Goal: Use online tool/utility: Utilize a website feature to perform a specific function

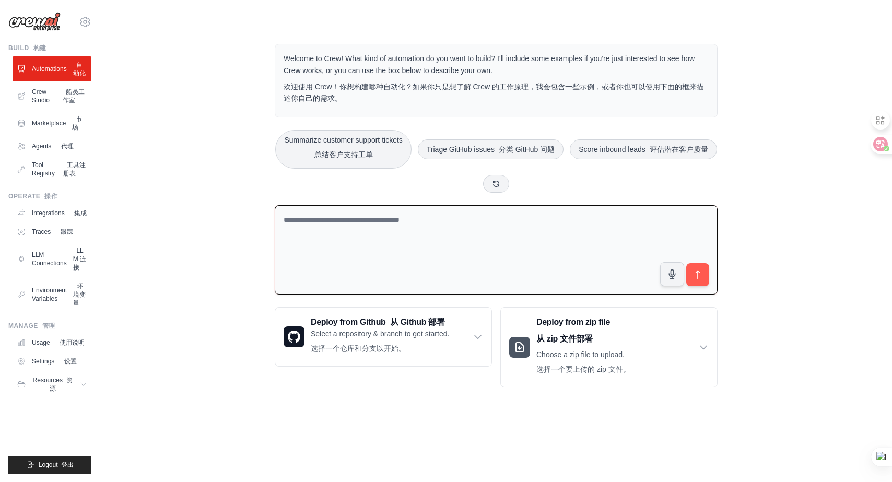
click at [335, 231] on textarea at bounding box center [496, 249] width 443 height 89
click at [341, 221] on textarea at bounding box center [496, 249] width 443 height 89
paste textarea "**********"
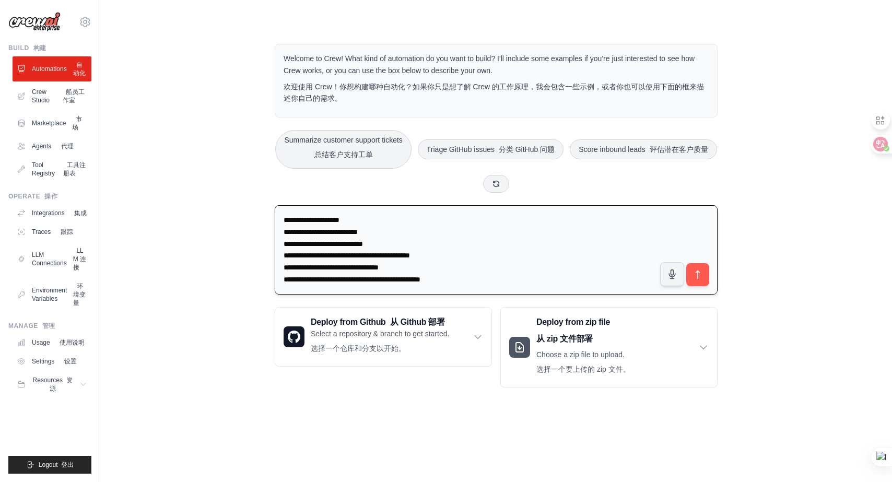
scroll to position [2343, 0]
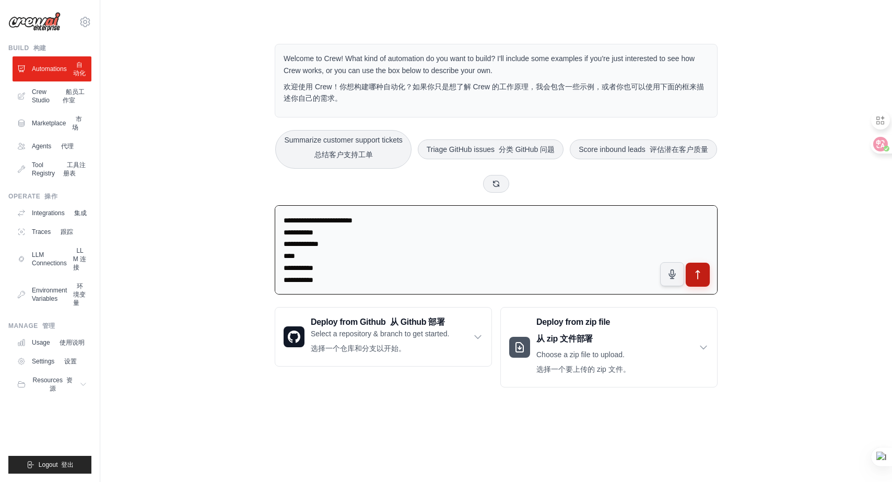
type textarea "**********"
click at [699, 279] on icon "submit" at bounding box center [697, 274] width 11 height 11
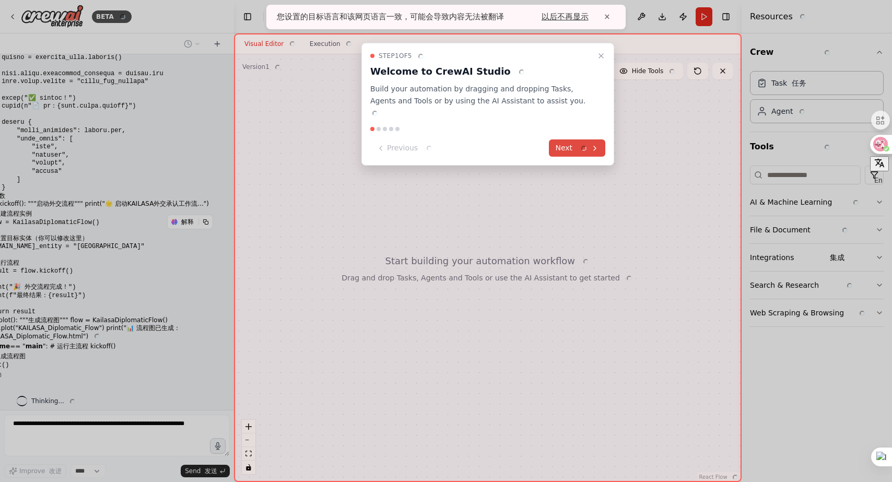
click at [581, 143] on font at bounding box center [581, 148] width 14 height 11
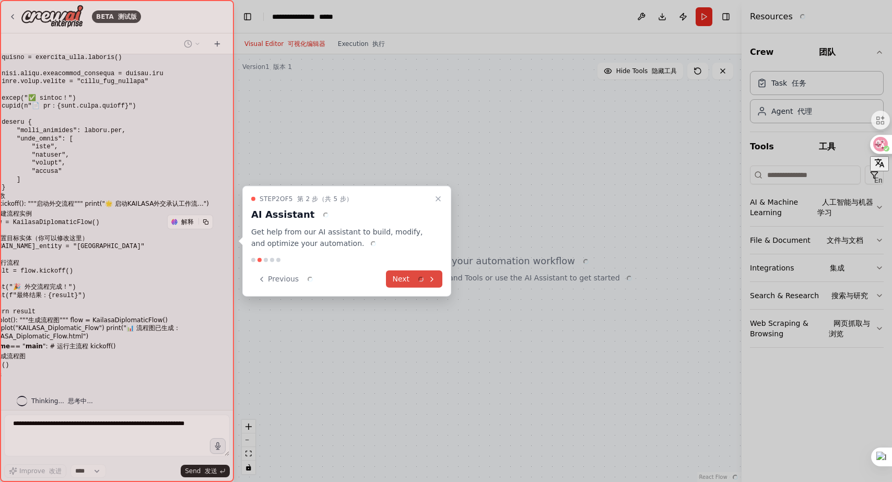
click at [412, 277] on font at bounding box center [418, 279] width 14 height 11
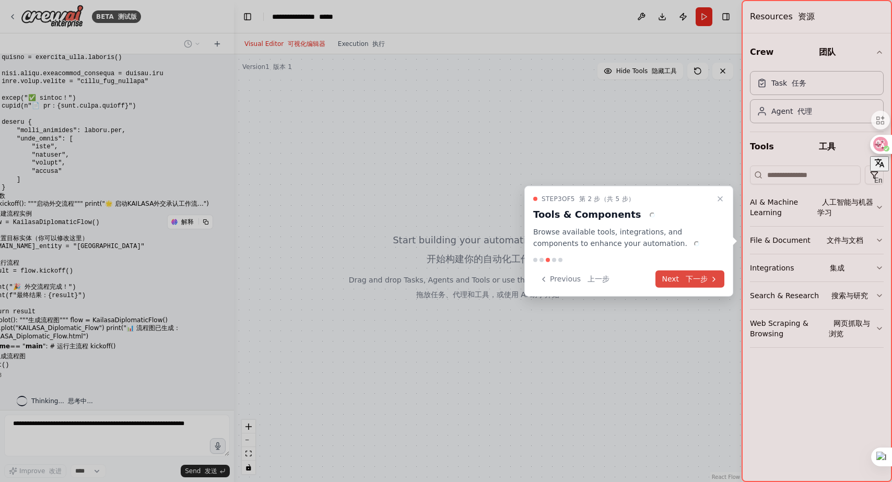
click at [681, 280] on button "Next 下一步" at bounding box center [689, 278] width 69 height 17
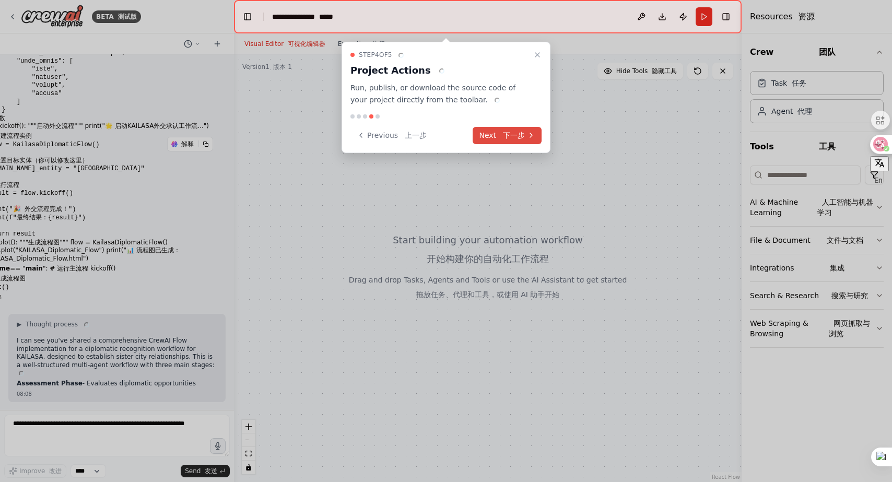
click at [498, 127] on button "Next 下一步" at bounding box center [507, 135] width 69 height 17
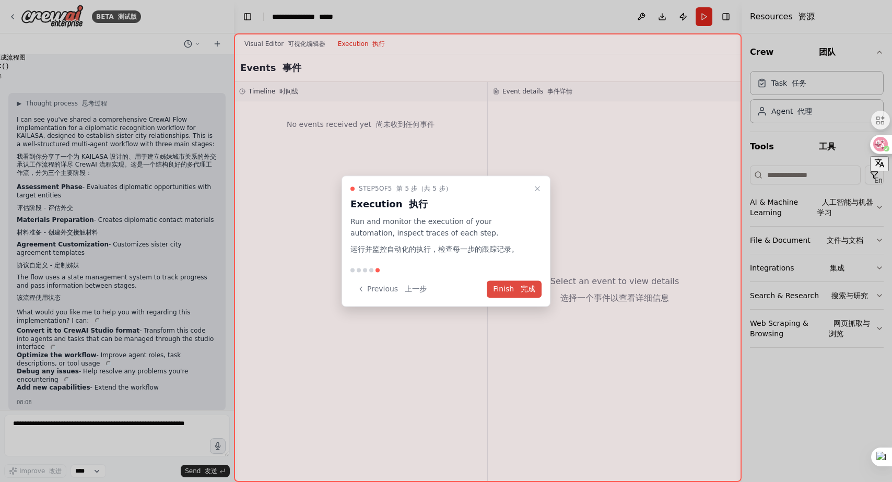
click at [515, 279] on div "Step 5 of 5 第 5 步（共 5 步） Execution 执行 Run and monitor the execution of your aut…" at bounding box center [445, 240] width 209 height 131
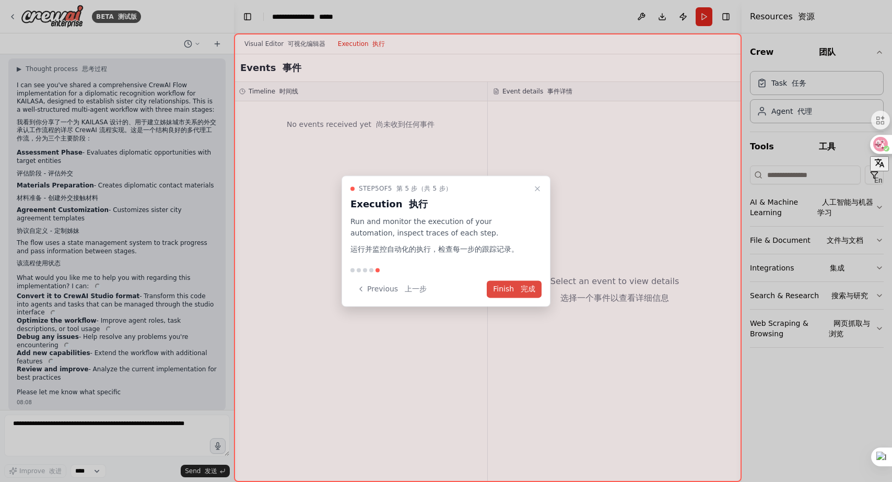
scroll to position [1550, 0]
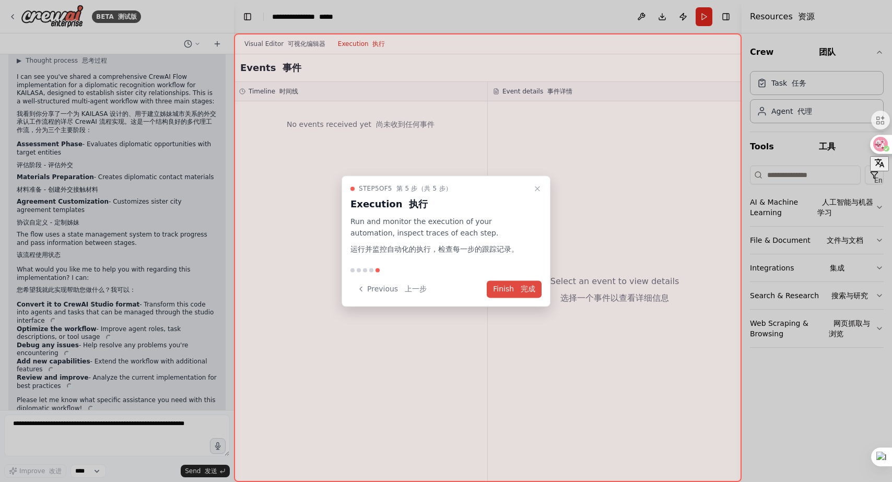
click at [513, 290] on button "Finish 完成" at bounding box center [514, 288] width 55 height 17
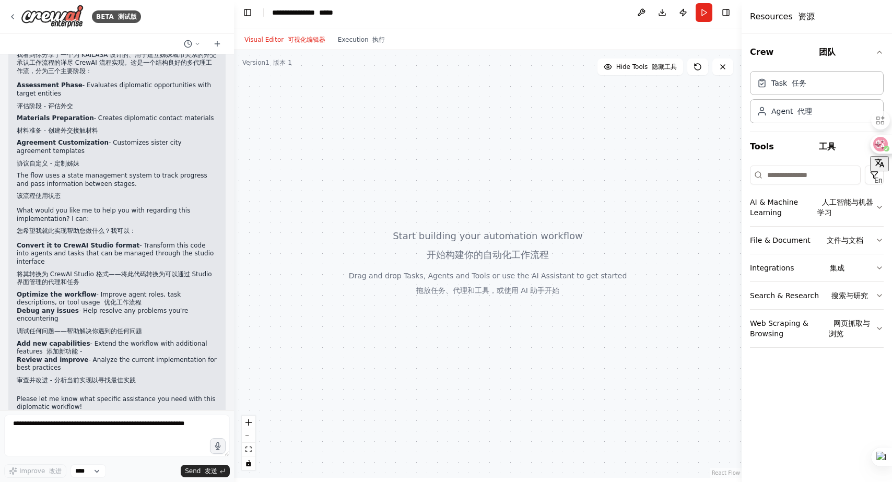
scroll to position [1632, 0]
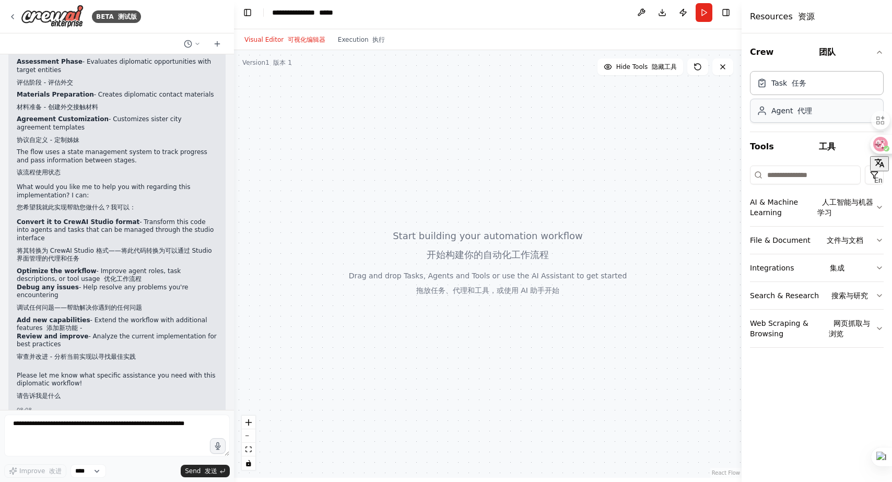
click at [793, 111] on font at bounding box center [795, 111] width 5 height 8
click at [775, 84] on div "Task 任务" at bounding box center [788, 82] width 35 height 10
click at [785, 111] on div "Agent 代理" at bounding box center [791, 110] width 41 height 10
click at [34, 426] on textarea at bounding box center [117, 436] width 226 height 42
type textarea "*"
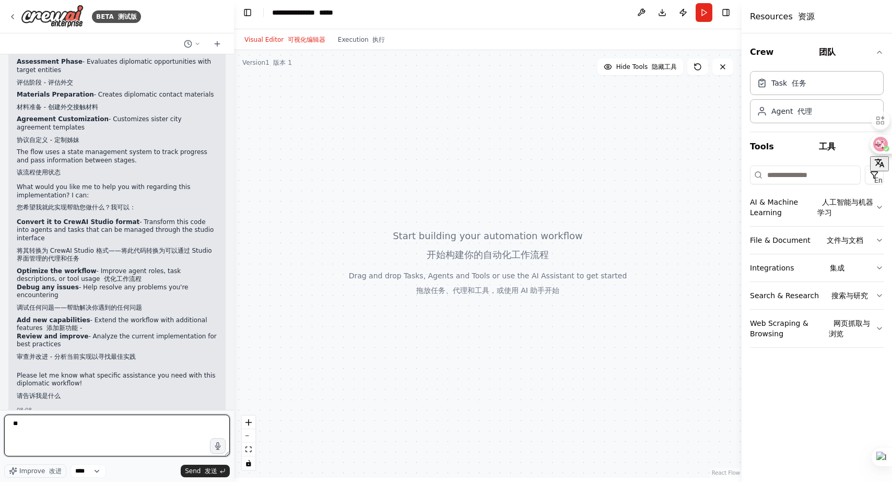
type textarea "*"
type textarea "**********"
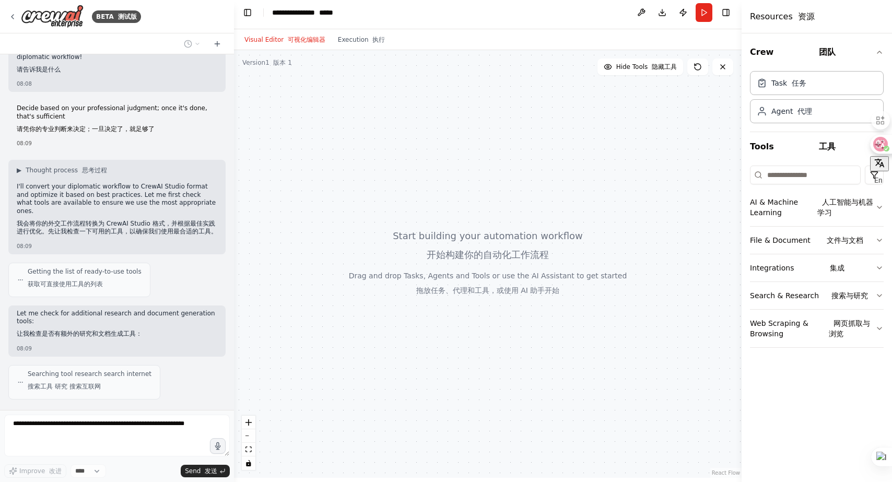
scroll to position [1985, 0]
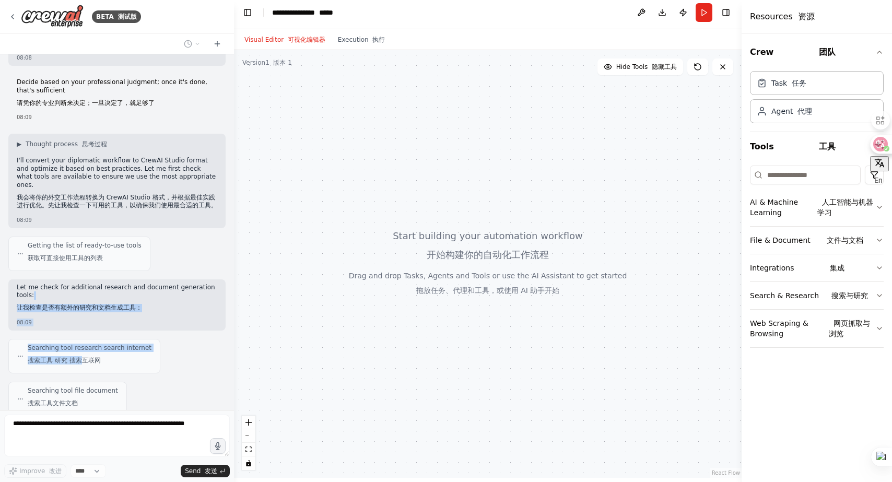
drag, startPoint x: 79, startPoint y: 332, endPoint x: 75, endPoint y: 274, distance: 58.1
click at [75, 274] on div "#!/usr/bin/env python from typing import Dict, Any from pydantic import BaseMod…" at bounding box center [117, 232] width 234 height 356
click at [275, 290] on div at bounding box center [487, 264] width 507 height 428
copy div "让我检查是否有额外的研究和文档生成工具： 08:09 Searching tool research search internet 搜索工具 研究 搜索"
click at [223, 238] on div "Getting the list of ready-to-use tools 获取可直接使用工具的列表" at bounding box center [116, 254] width 217 height 34
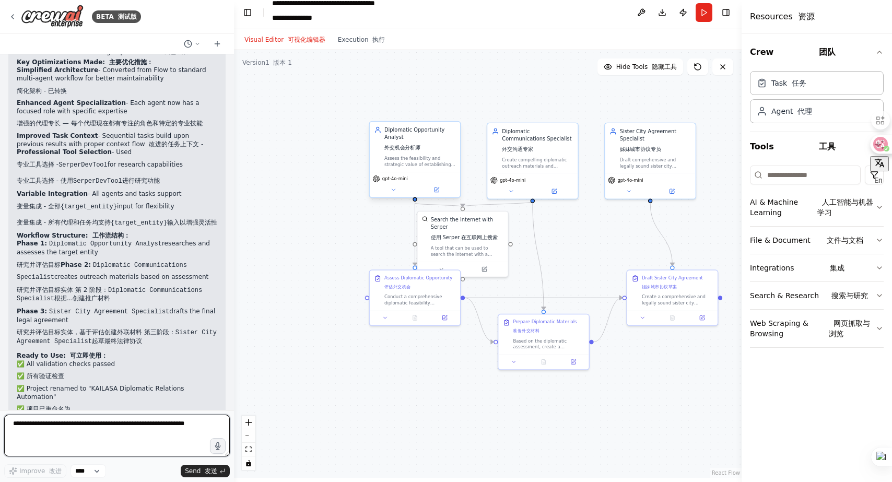
scroll to position [2316, 0]
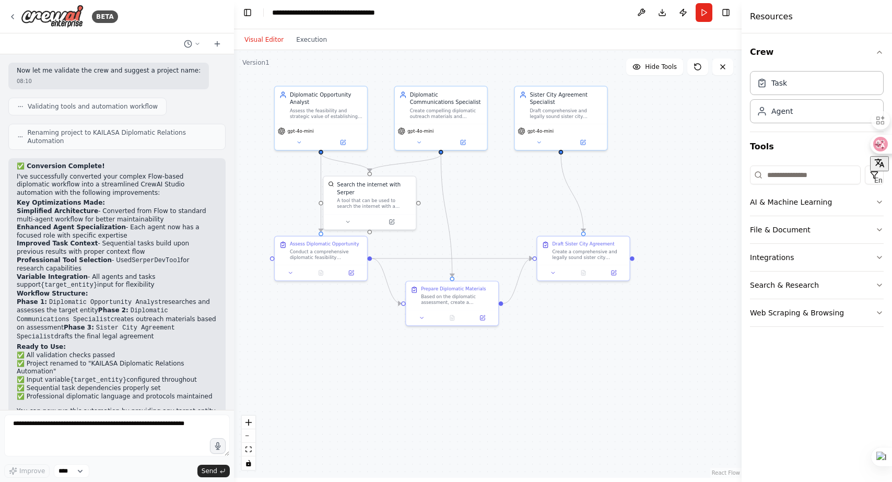
drag, startPoint x: 555, startPoint y: 226, endPoint x: 463, endPoint y: 192, distance: 98.4
click at [463, 192] on div ".deletable-edge-delete-btn { width: 20px; height: 20px; border: 0px solid #ffff…" at bounding box center [487, 264] width 507 height 428
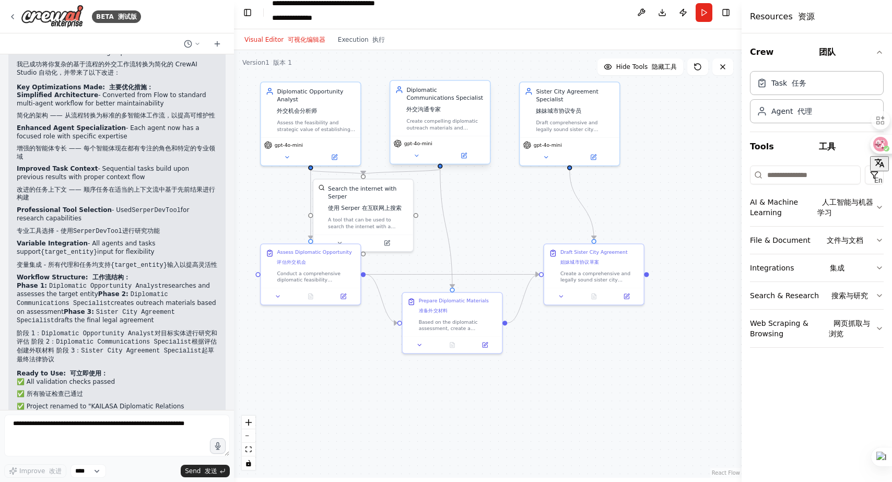
scroll to position [2515, 0]
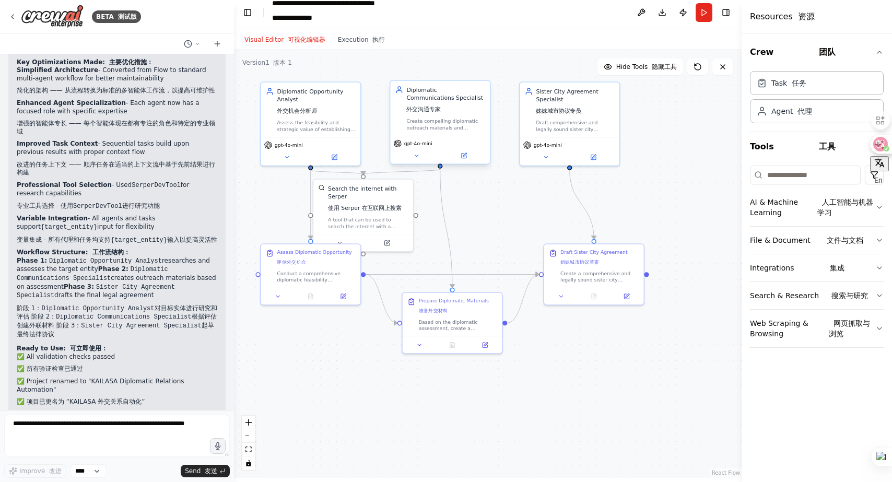
click at [417, 147] on div "gpt-4o-mini" at bounding box center [440, 150] width 100 height 28
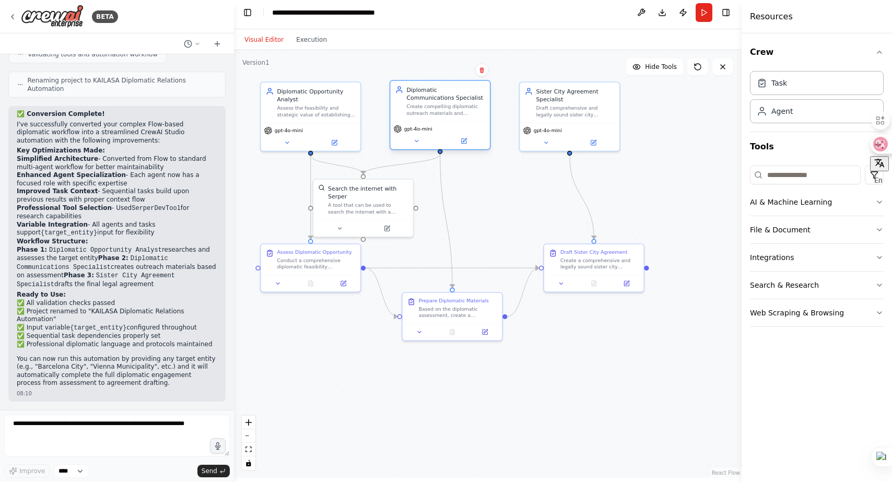
scroll to position [2316, 0]
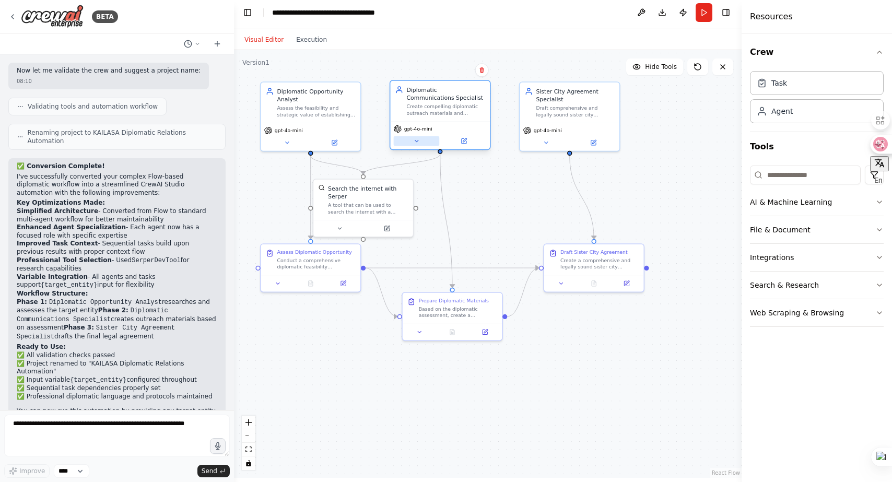
click at [416, 143] on icon at bounding box center [416, 141] width 6 height 6
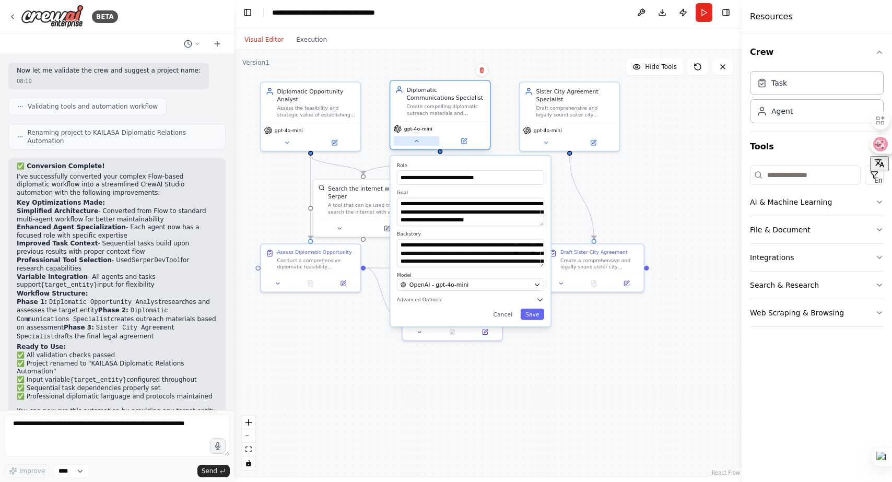
click at [416, 143] on icon at bounding box center [416, 141] width 6 height 6
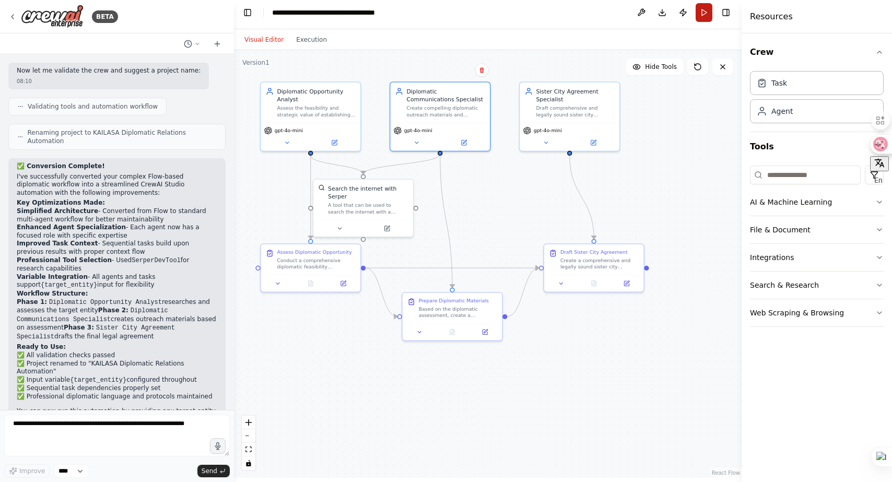
click at [703, 7] on button "Run" at bounding box center [703, 12] width 17 height 19
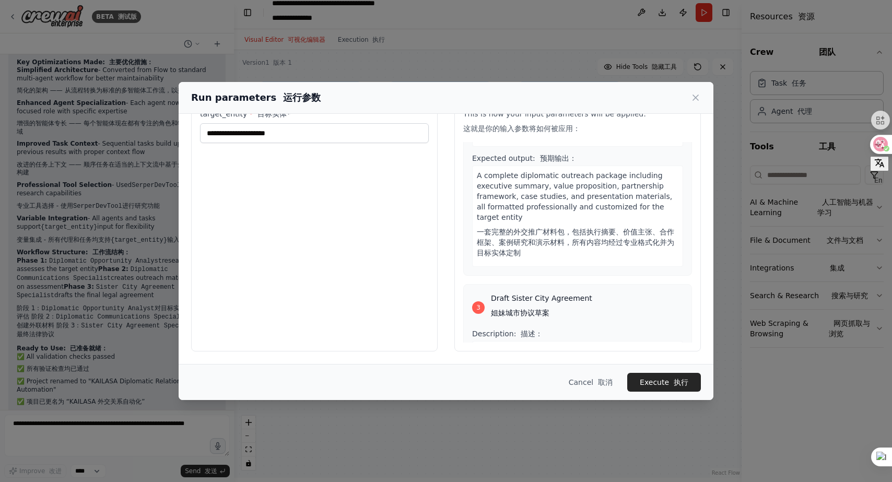
scroll to position [941, 0]
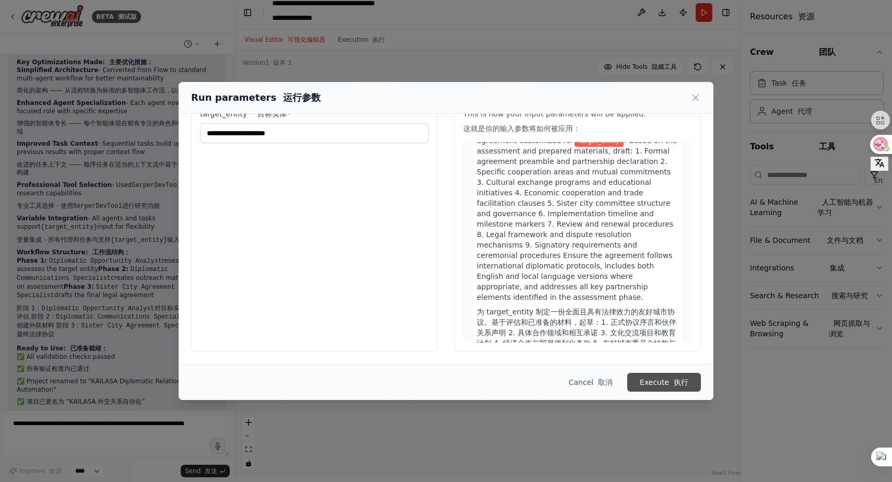
click at [646, 376] on button "Execute 执行" at bounding box center [664, 382] width 74 height 19
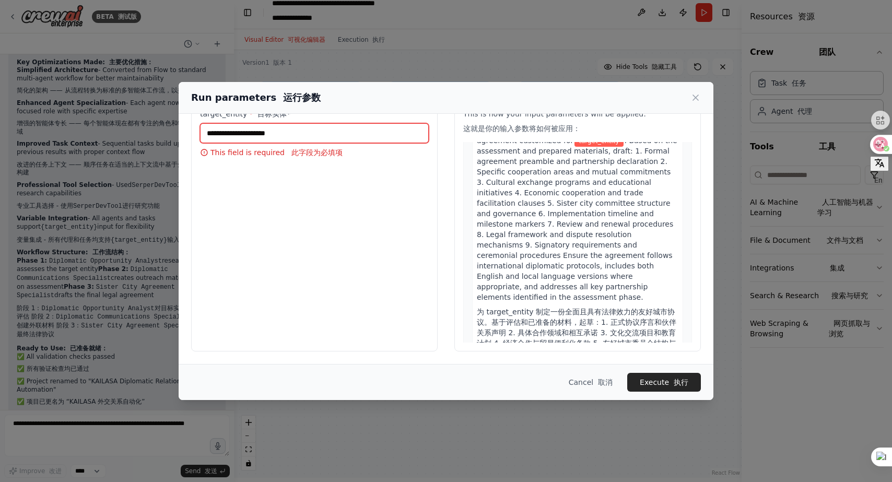
click at [333, 133] on input "target_entity * 目标实体*" at bounding box center [314, 133] width 229 height 20
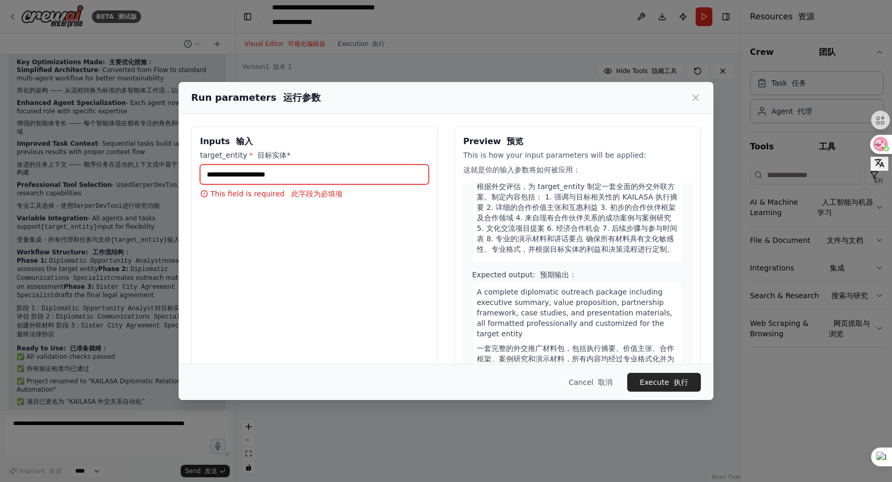
scroll to position [650, 0]
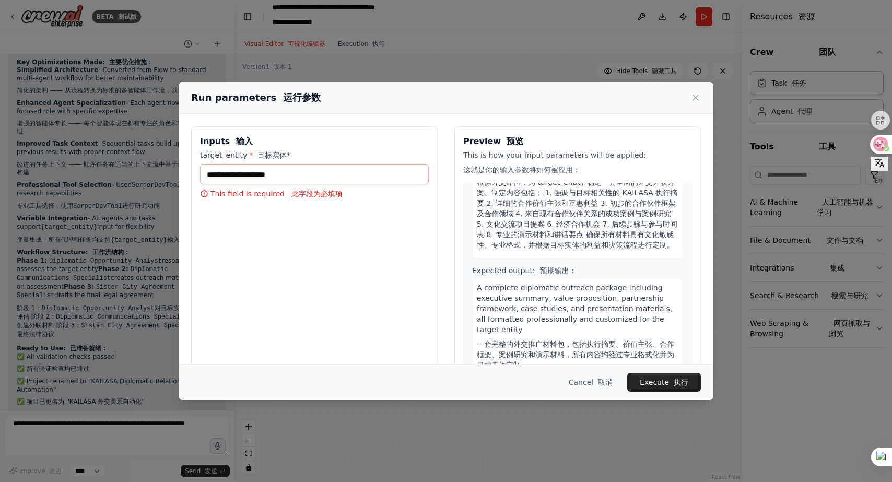
click at [534, 284] on span "A complete diplomatic outreach package including executive summary, value propo…" at bounding box center [578, 327] width 202 height 86
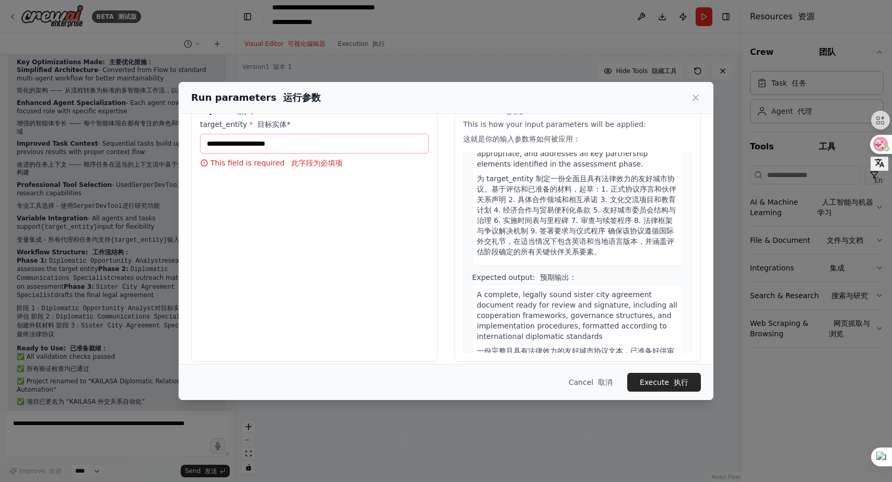
scroll to position [41, 0]
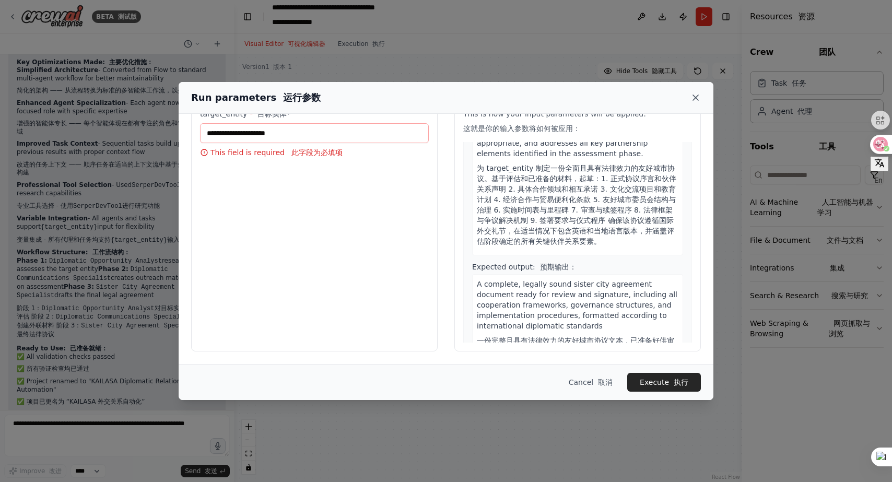
click at [698, 98] on icon at bounding box center [695, 97] width 10 height 10
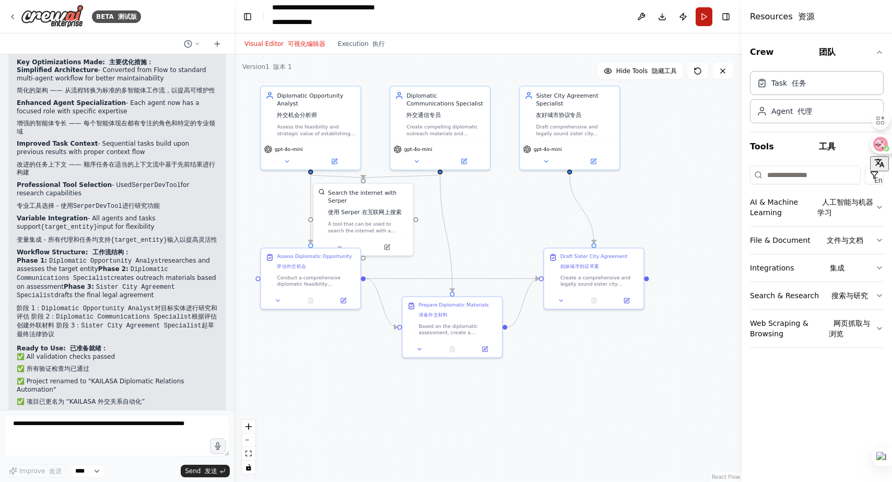
click at [704, 12] on button "Run" at bounding box center [703, 16] width 17 height 19
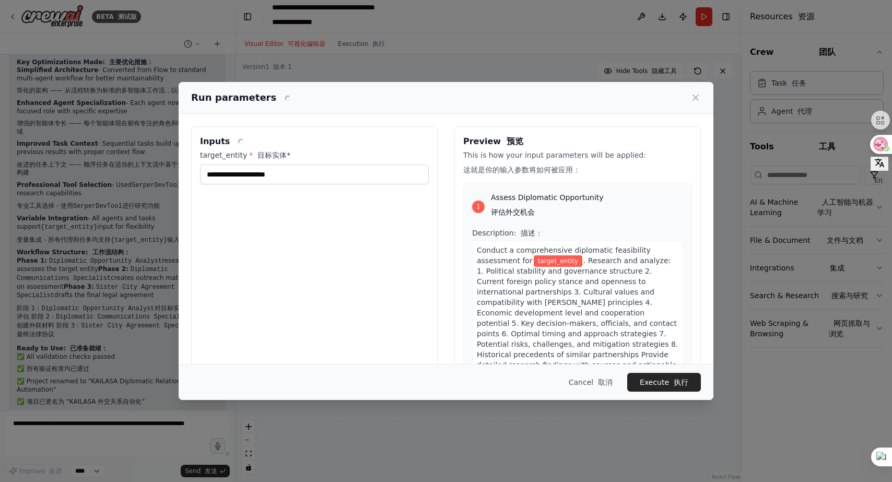
click at [348, 191] on div "Inputs target_entity * 目标实体*" at bounding box center [314, 259] width 246 height 266
click at [692, 99] on icon at bounding box center [695, 97] width 10 height 10
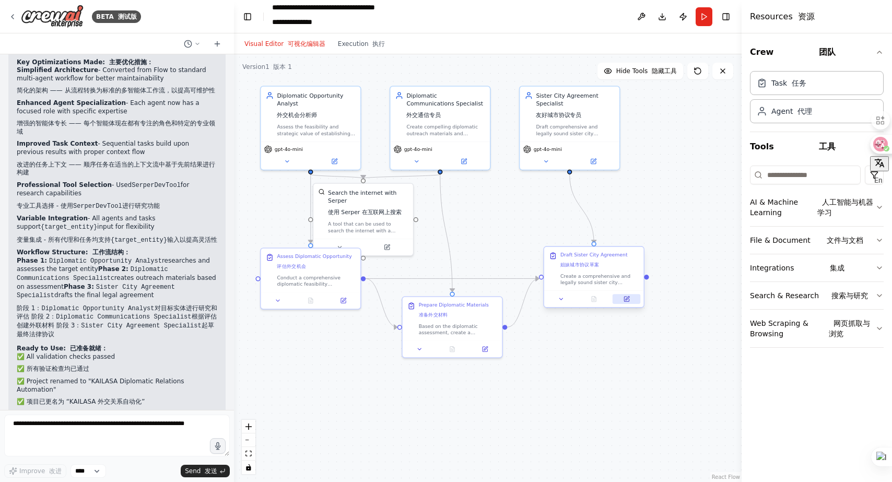
click at [625, 299] on icon at bounding box center [626, 299] width 5 height 5
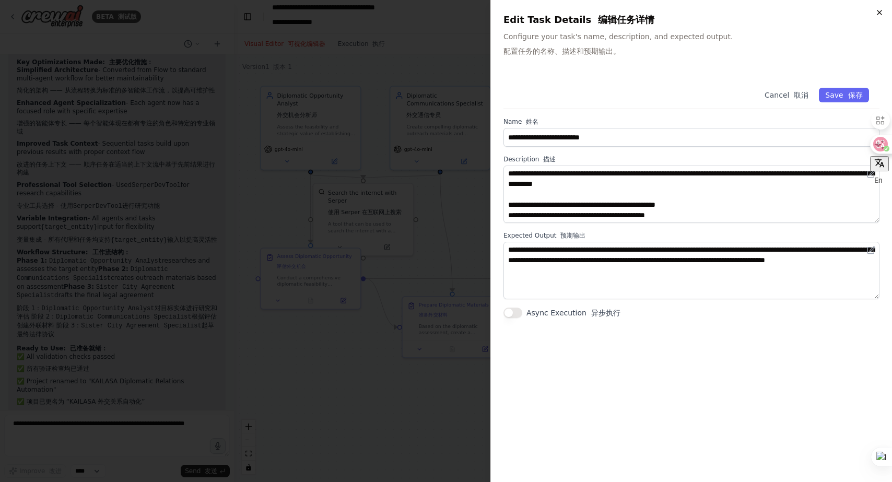
click at [876, 13] on icon "button" at bounding box center [879, 12] width 8 height 8
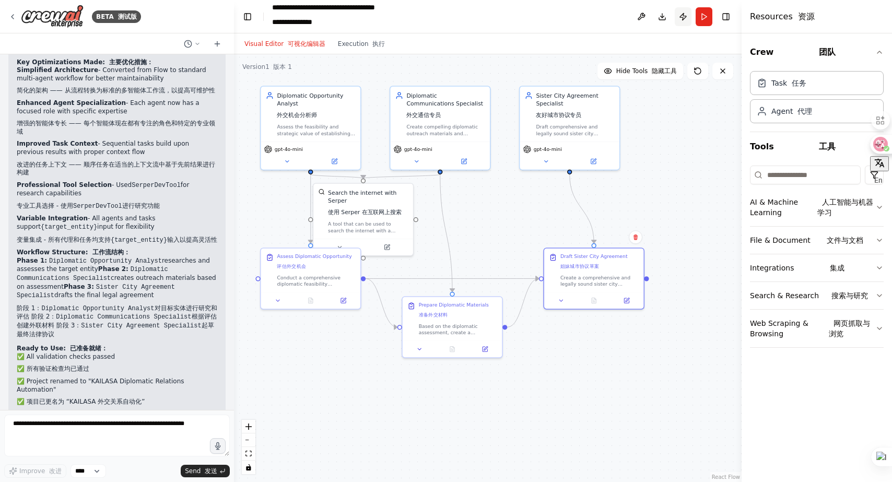
click at [683, 18] on button "Publish" at bounding box center [683, 16] width 17 height 19
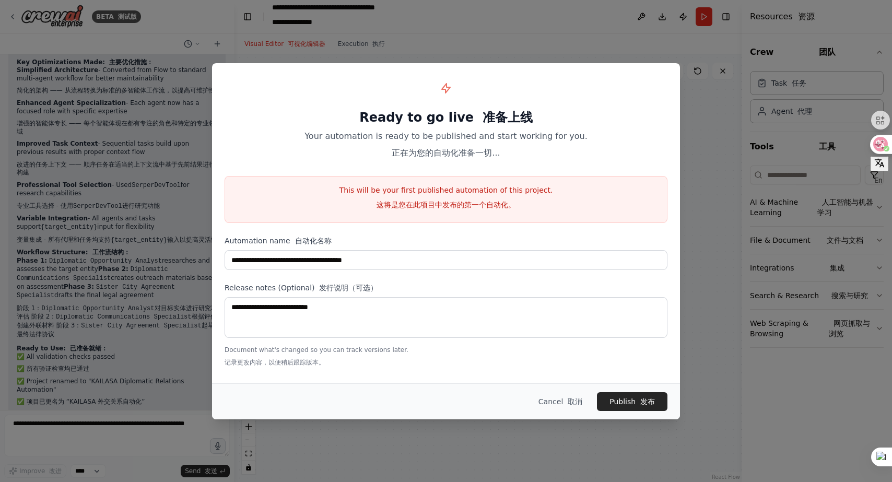
click at [679, 23] on div "**********" at bounding box center [446, 241] width 892 height 482
click at [617, 46] on div "**********" at bounding box center [446, 241] width 892 height 482
click at [808, 93] on div "**********" at bounding box center [446, 241] width 892 height 482
click at [783, 86] on div "**********" at bounding box center [446, 241] width 892 height 482
click at [557, 404] on button "Cancel 取消" at bounding box center [560, 401] width 61 height 19
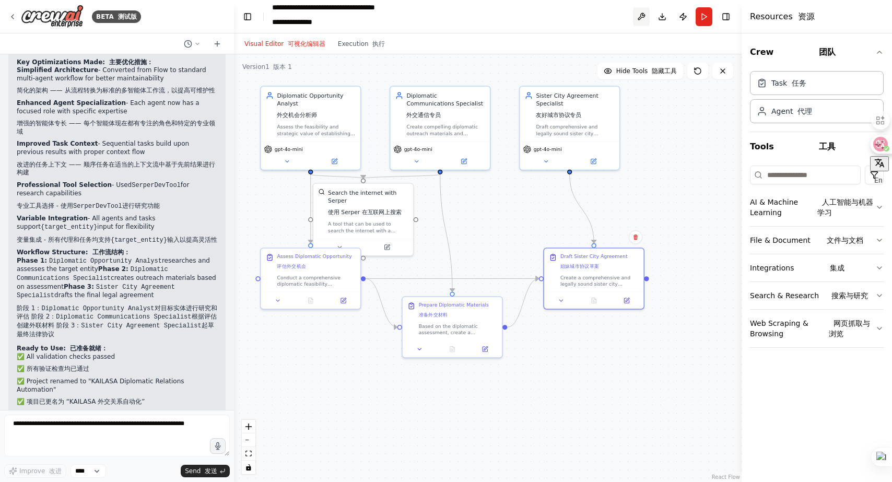
click at [641, 13] on button at bounding box center [641, 16] width 17 height 19
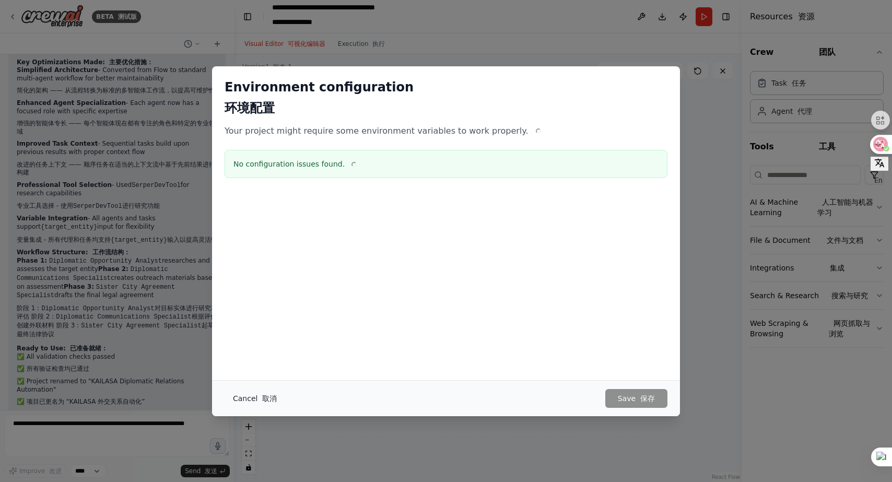
click at [262, 396] on font "取消" at bounding box center [269, 398] width 15 height 8
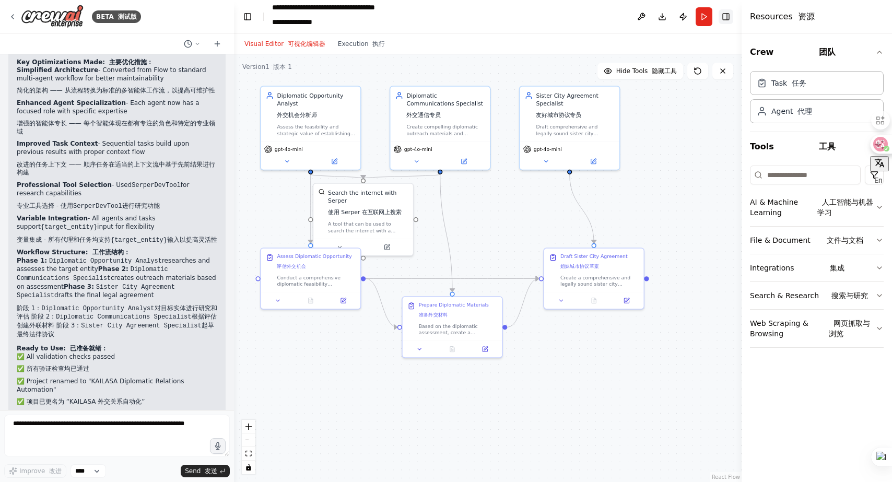
click at [724, 15] on button "Toggle Right Sidebar" at bounding box center [725, 16] width 15 height 15
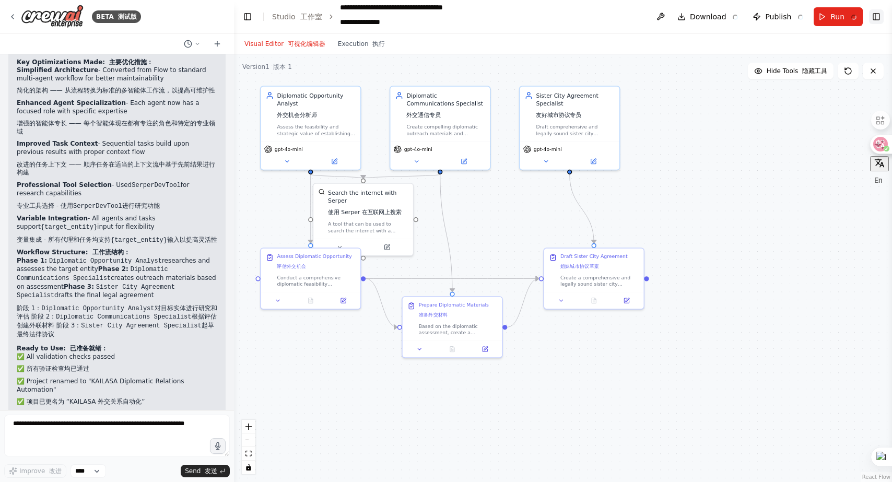
click at [873, 18] on button "Toggle Right Sidebar" at bounding box center [876, 16] width 15 height 15
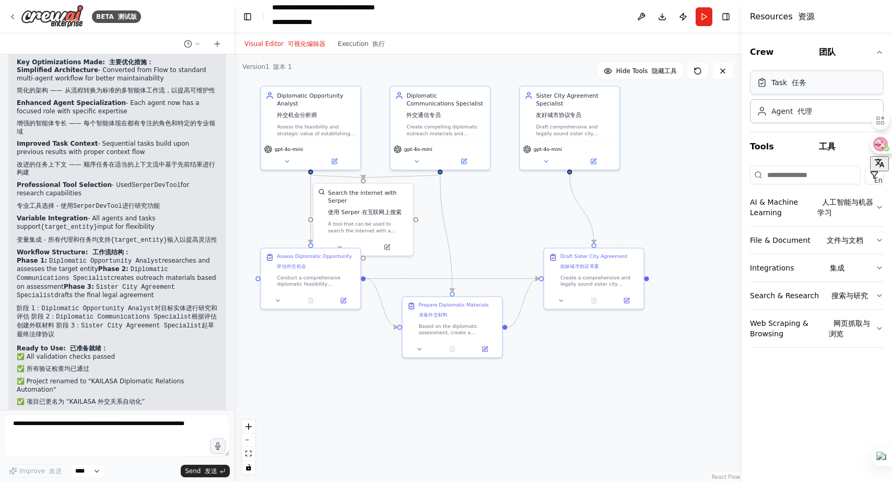
click at [787, 88] on div "Task 任务" at bounding box center [817, 82] width 134 height 24
click at [700, 20] on button "Run 运行" at bounding box center [703, 16] width 17 height 19
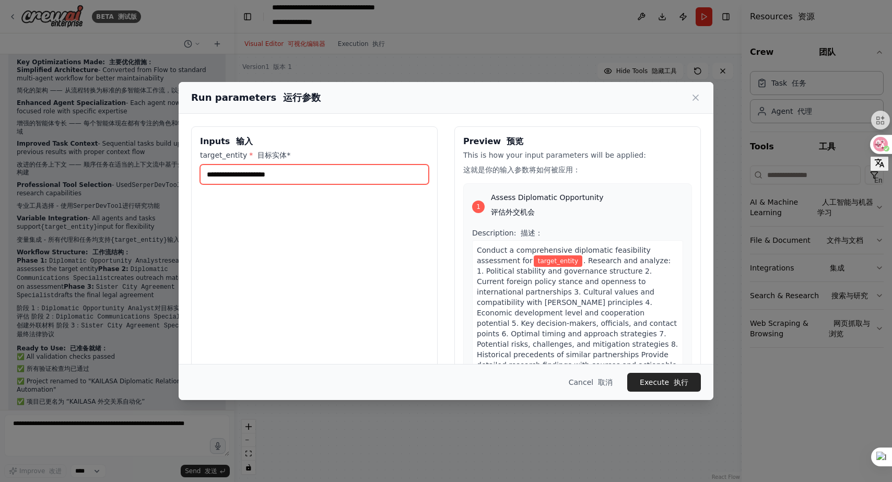
click at [388, 168] on input "target_entity * 目标实体*" at bounding box center [314, 174] width 229 height 20
click at [208, 172] on input "*******" at bounding box center [314, 174] width 229 height 20
type input "**********"
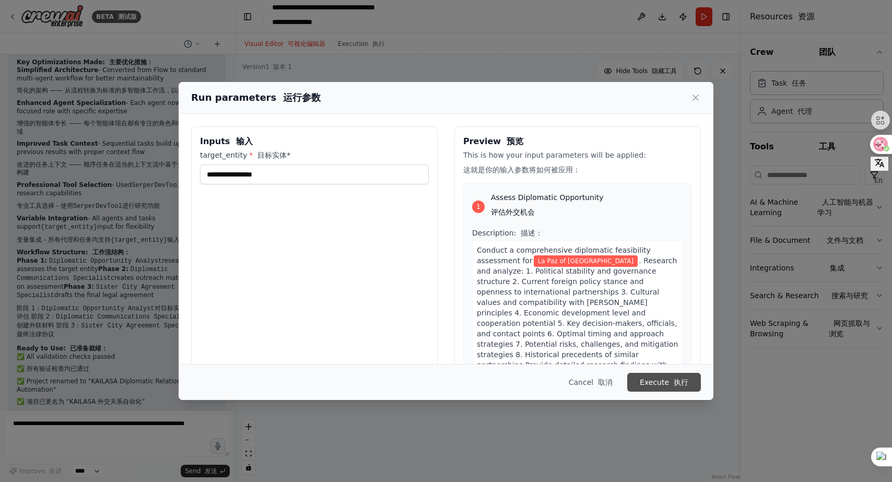
click at [654, 383] on button "Execute 执行" at bounding box center [664, 382] width 74 height 19
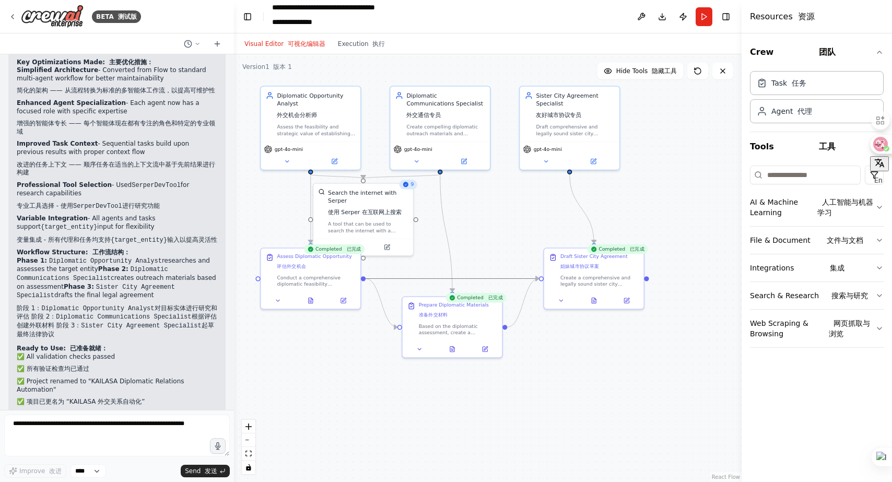
click at [498, 278] on icon "Edge from d03fd940-3330-4e22-a6f9-7110ffb451d2 to e90e4afe-5b43-46dd-8539-0bf0d…" at bounding box center [451, 278] width 173 height 0
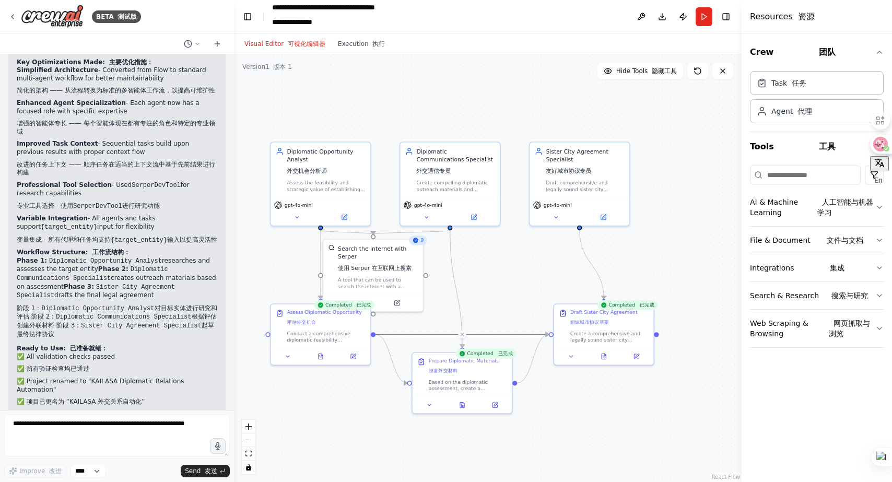
drag, startPoint x: 495, startPoint y: 265, endPoint x: 504, endPoint y: 318, distance: 53.6
click at [505, 318] on div ".deletable-edge-delete-btn { width: 20px; height: 20px; border: 0px solid #ffff…" at bounding box center [487, 268] width 507 height 428
click at [600, 353] on icon at bounding box center [603, 352] width 6 height 6
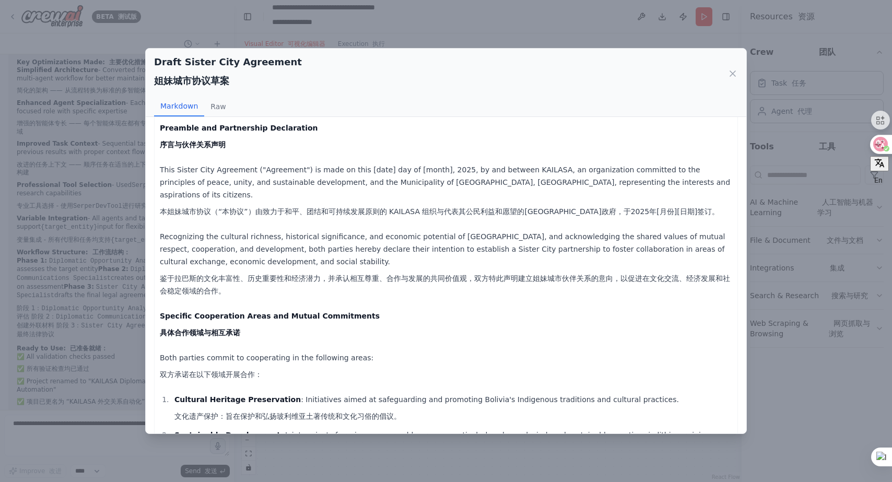
scroll to position [0, 0]
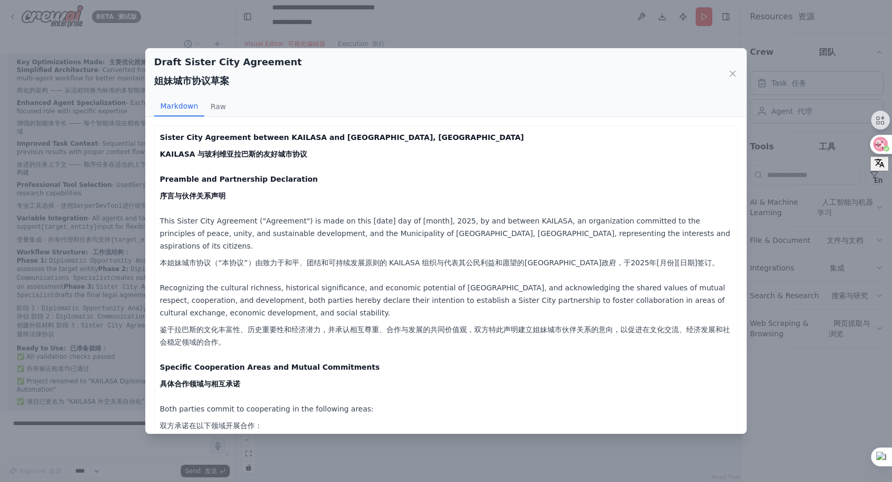
click at [359, 29] on div "Draft Sister City Agreement 姐妹城市协议草案 Markdown Raw Sister City Agreement between…" at bounding box center [446, 241] width 892 height 482
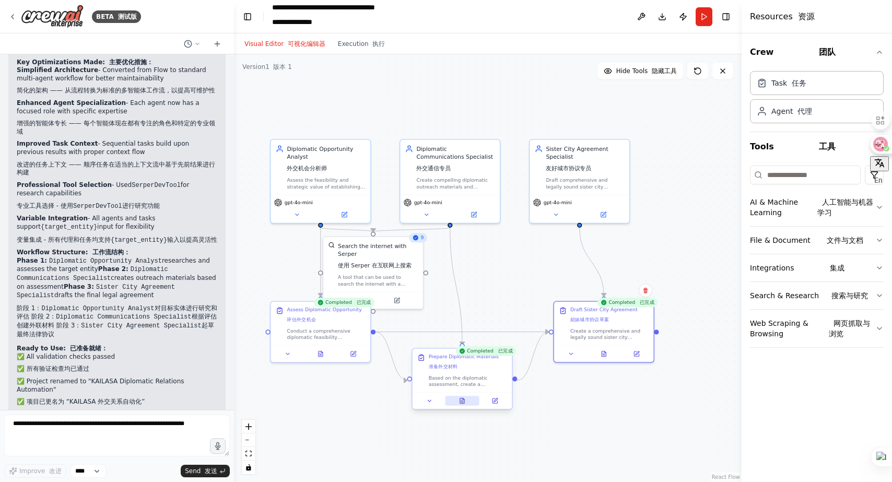
click at [463, 404] on button at bounding box center [462, 401] width 34 height 10
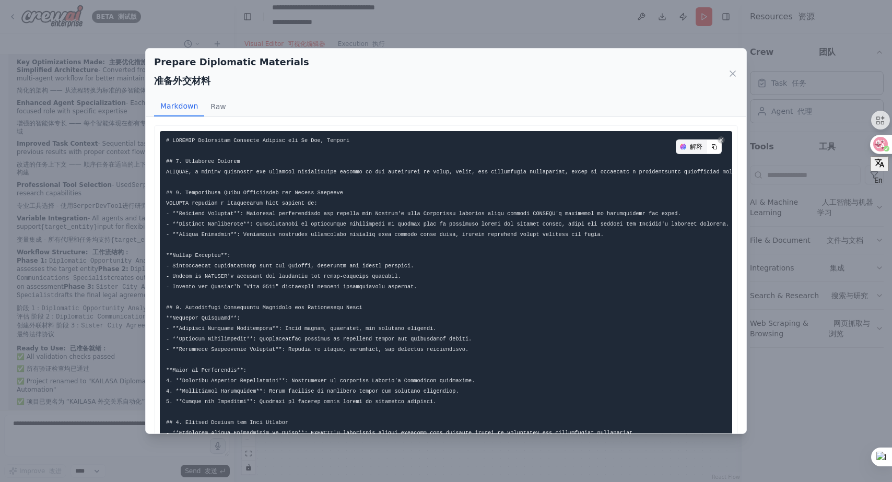
click at [687, 145] on div "解释" at bounding box center [691, 147] width 31 height 14
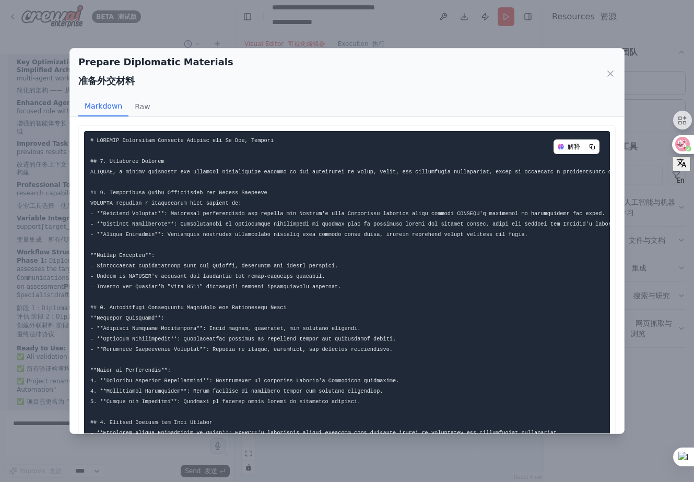
click at [599, 65] on div "Prepare Diplomatic Materials 准备外交材料" at bounding box center [346, 74] width 537 height 38
click at [604, 72] on div "Prepare Diplomatic Materials 准备外交材料" at bounding box center [346, 74] width 537 height 38
click at [608, 72] on icon at bounding box center [610, 73] width 10 height 10
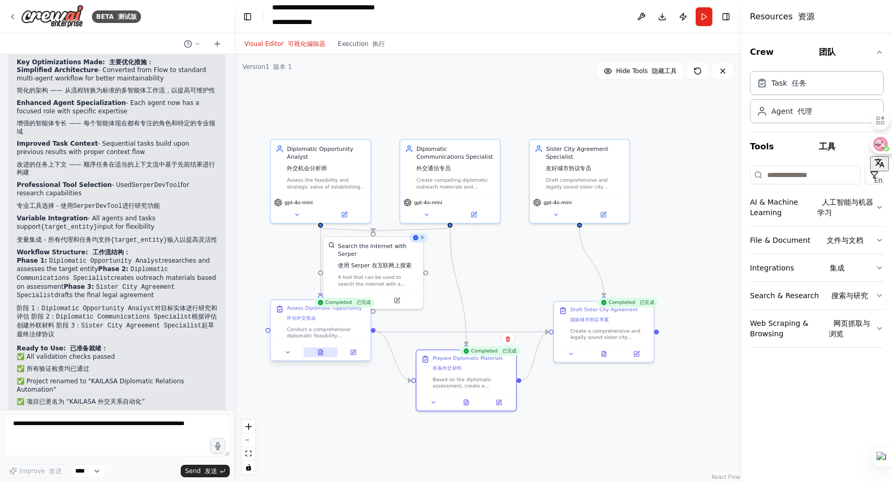
click at [321, 354] on icon at bounding box center [320, 351] width 4 height 5
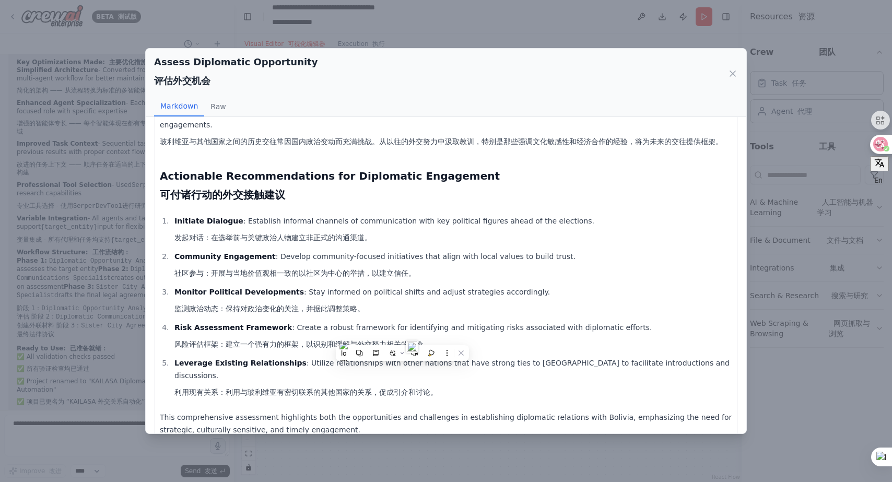
scroll to position [4, 0]
